Goal: Information Seeking & Learning: Find specific page/section

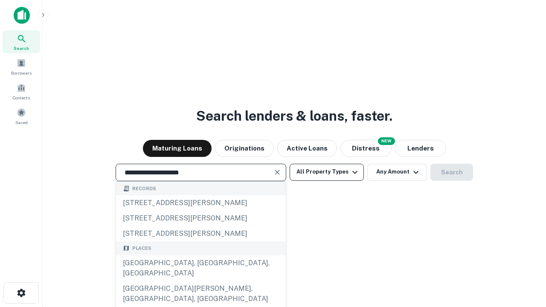
click at [200, 281] on div "[GEOGRAPHIC_DATA], [GEOGRAPHIC_DATA], [GEOGRAPHIC_DATA]" at bounding box center [201, 268] width 170 height 26
click at [326, 172] on button "All Property Types" at bounding box center [326, 172] width 74 height 17
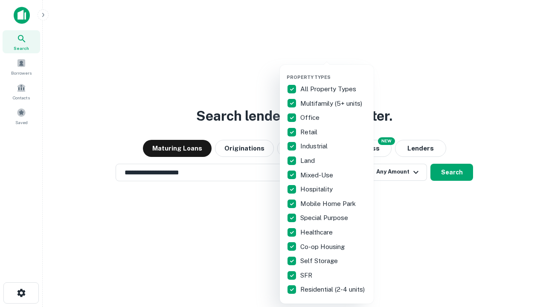
type input "**********"
click at [333, 72] on button "button" at bounding box center [333, 72] width 94 height 0
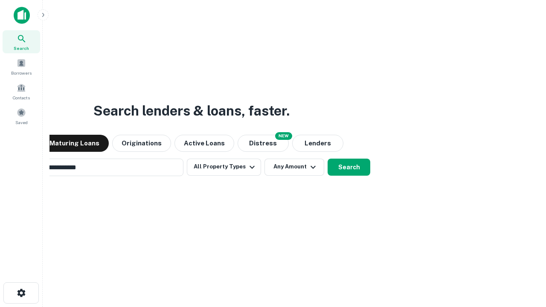
scroll to position [13, 0]
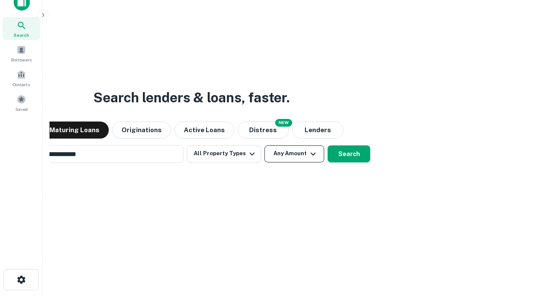
click at [264, 145] on button "Any Amount" at bounding box center [294, 153] width 60 height 17
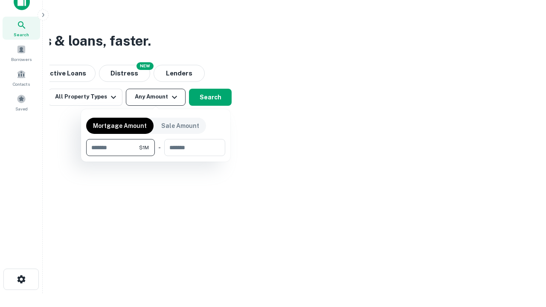
type input "*******"
click at [156, 156] on button "button" at bounding box center [155, 156] width 139 height 0
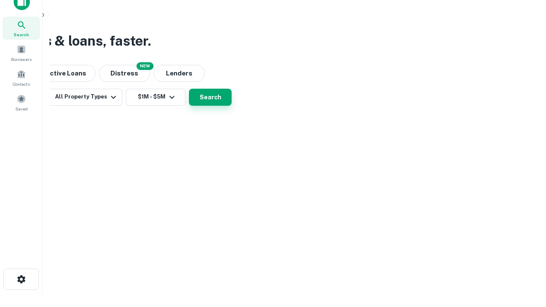
click at [231, 106] on button "Search" at bounding box center [210, 97] width 43 height 17
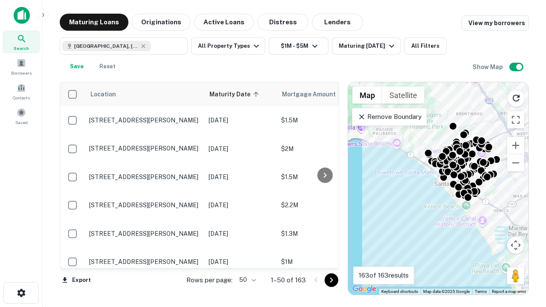
click at [246, 280] on body "Search Borrowers Contacts Saved Maturing Loans Originations Active Loans Distre…" at bounding box center [273, 153] width 546 height 307
click at [246, 258] on li "25" at bounding box center [246, 258] width 25 height 15
